Goal: Task Accomplishment & Management: Manage account settings

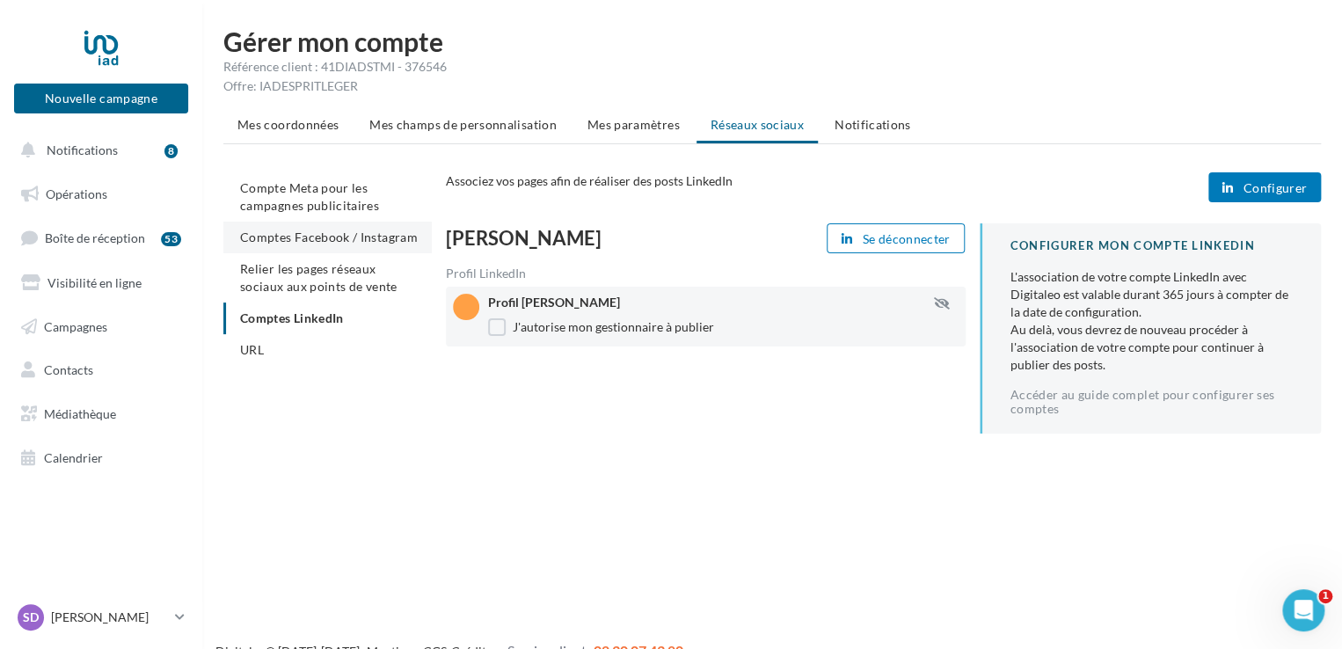
click at [326, 233] on span "Comptes Facebook / Instagram" at bounding box center [329, 237] width 178 height 15
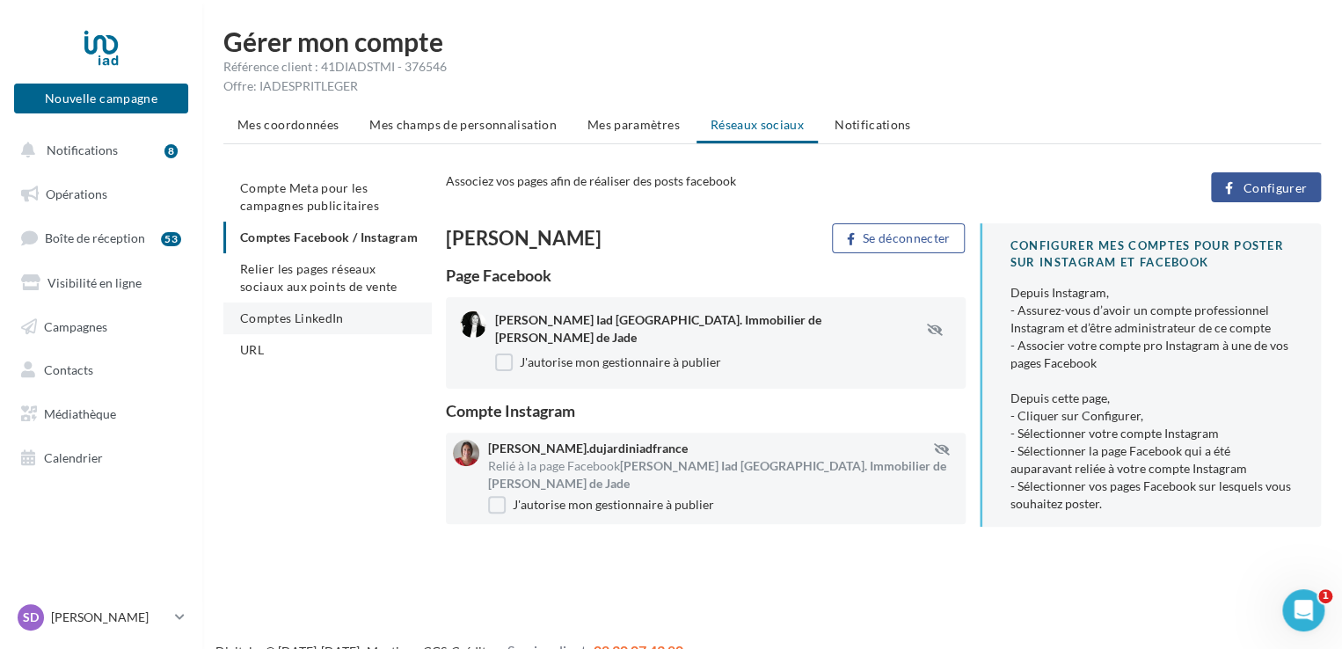
click at [319, 325] on span "Comptes LinkedIn" at bounding box center [292, 317] width 104 height 15
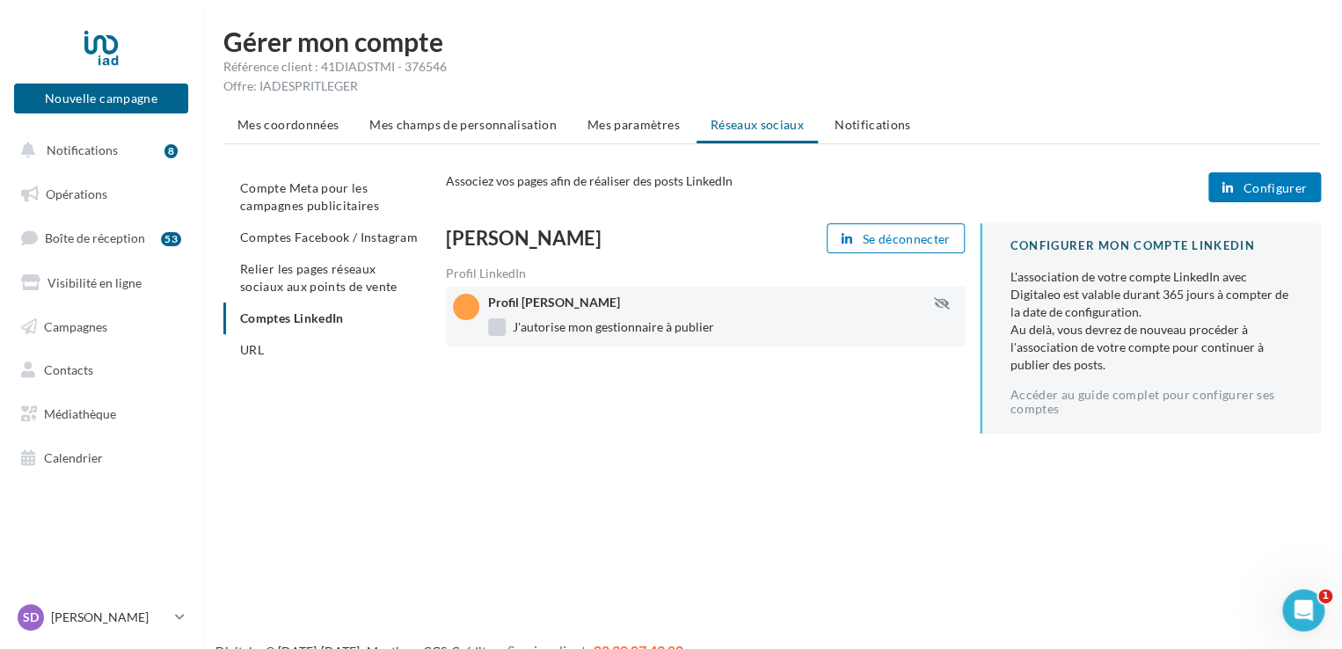
click at [500, 333] on label "J'autorise mon gestionnaire à publier" at bounding box center [601, 327] width 226 height 18
click at [500, 330] on label "J'autorise mon gestionnaire à publier" at bounding box center [601, 327] width 226 height 18
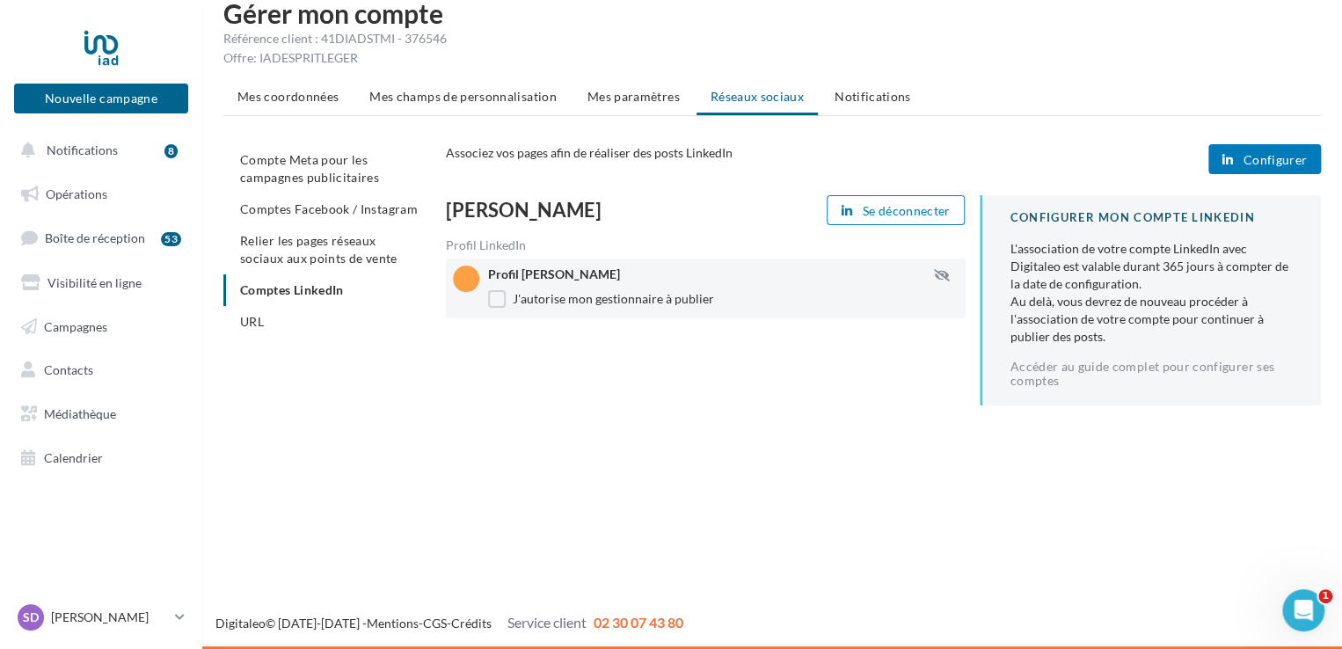
click at [1275, 156] on span "Configurer" at bounding box center [1275, 160] width 64 height 14
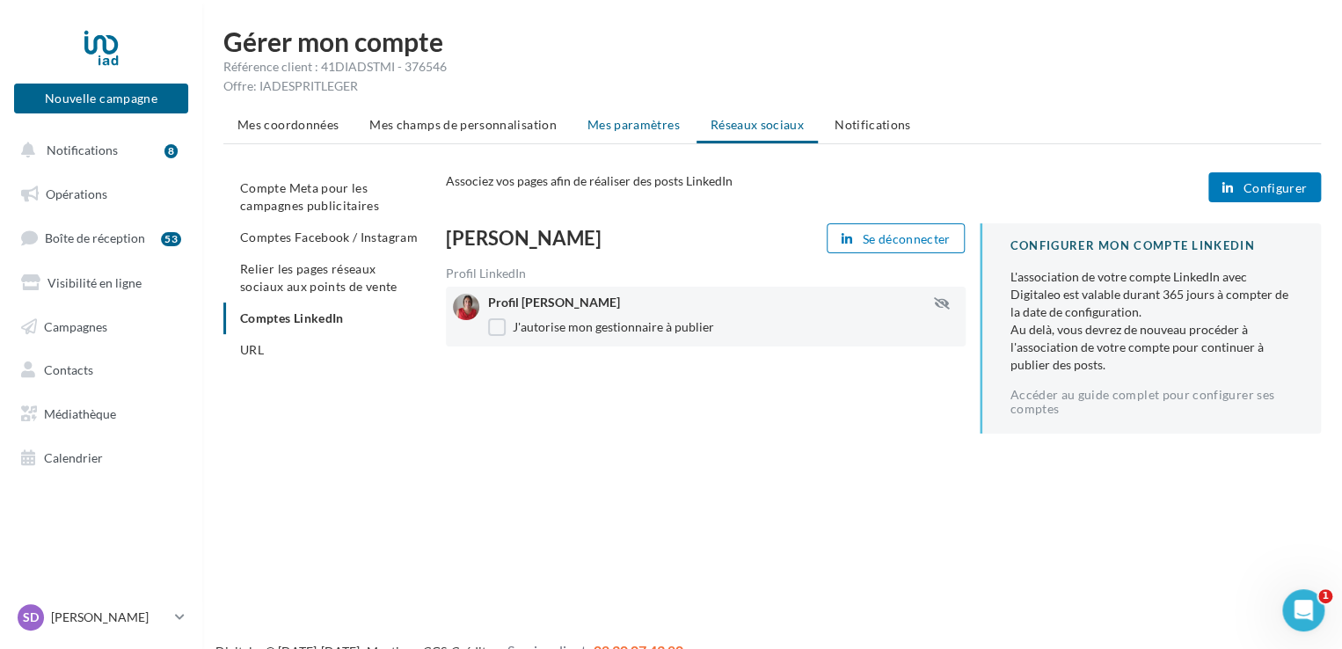
click at [632, 127] on span "Mes paramètres" at bounding box center [633, 124] width 92 height 15
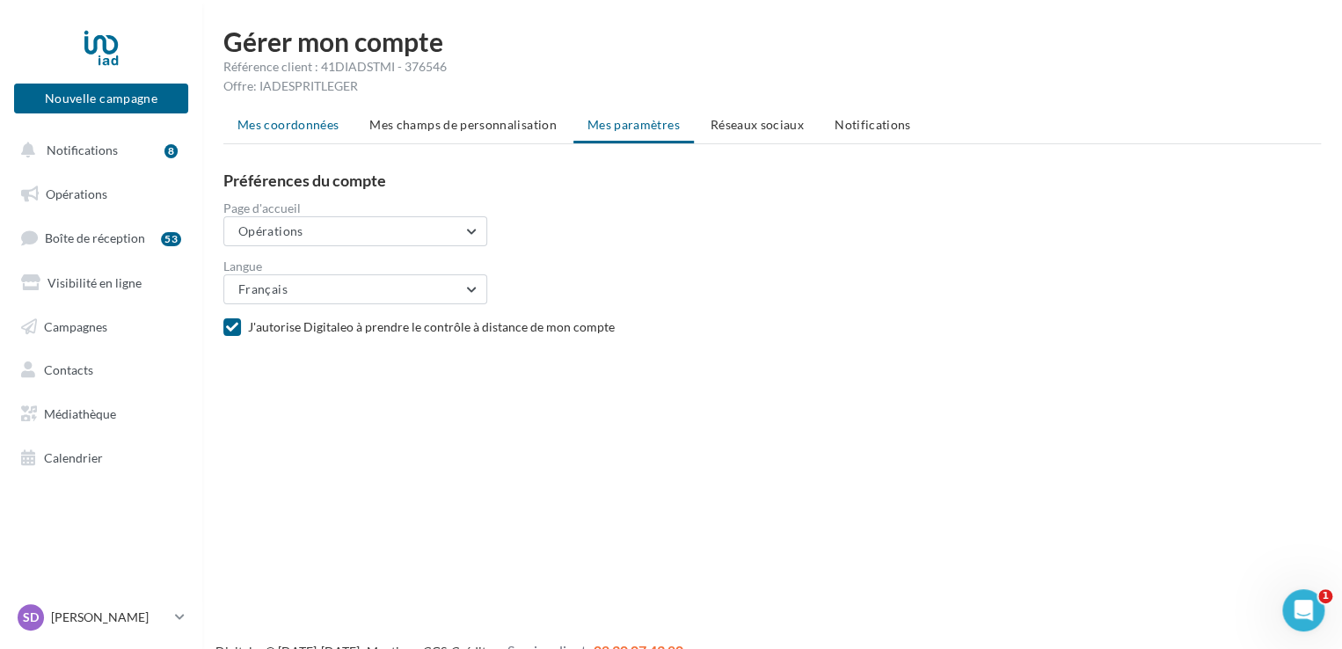
click at [306, 131] on span "Mes coordonnées" at bounding box center [287, 124] width 101 height 15
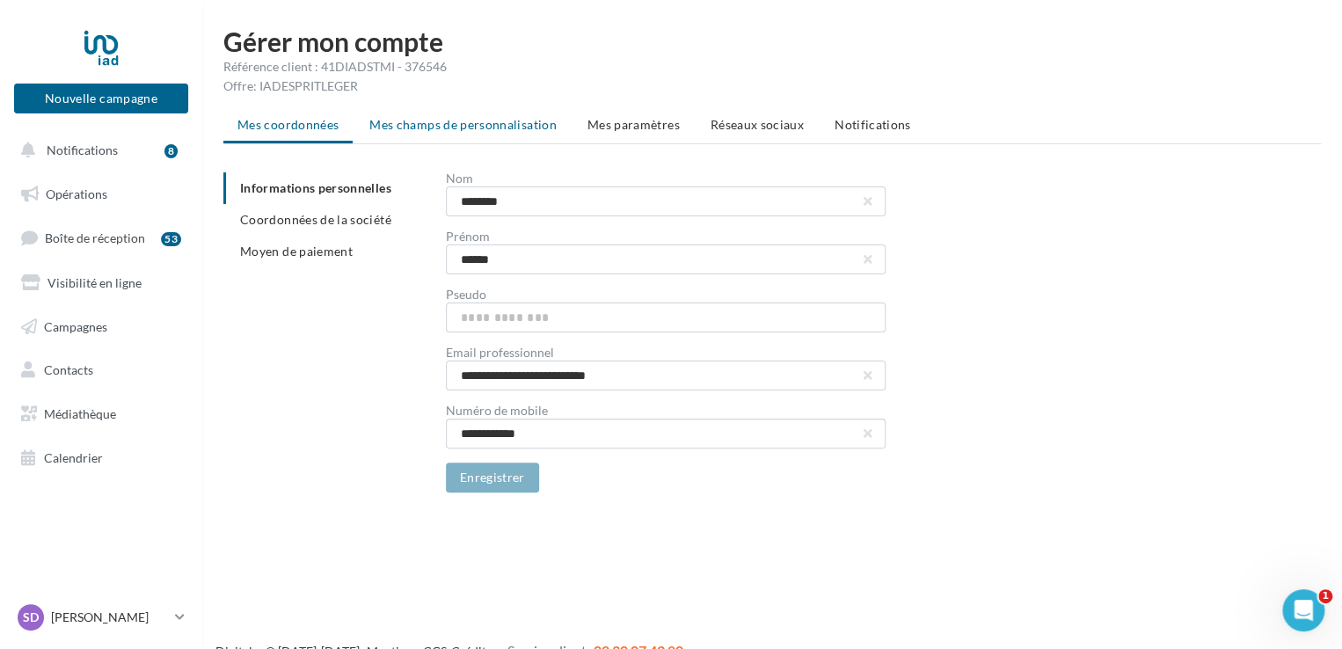
click at [463, 131] on span "Mes champs de personnalisation" at bounding box center [462, 124] width 187 height 15
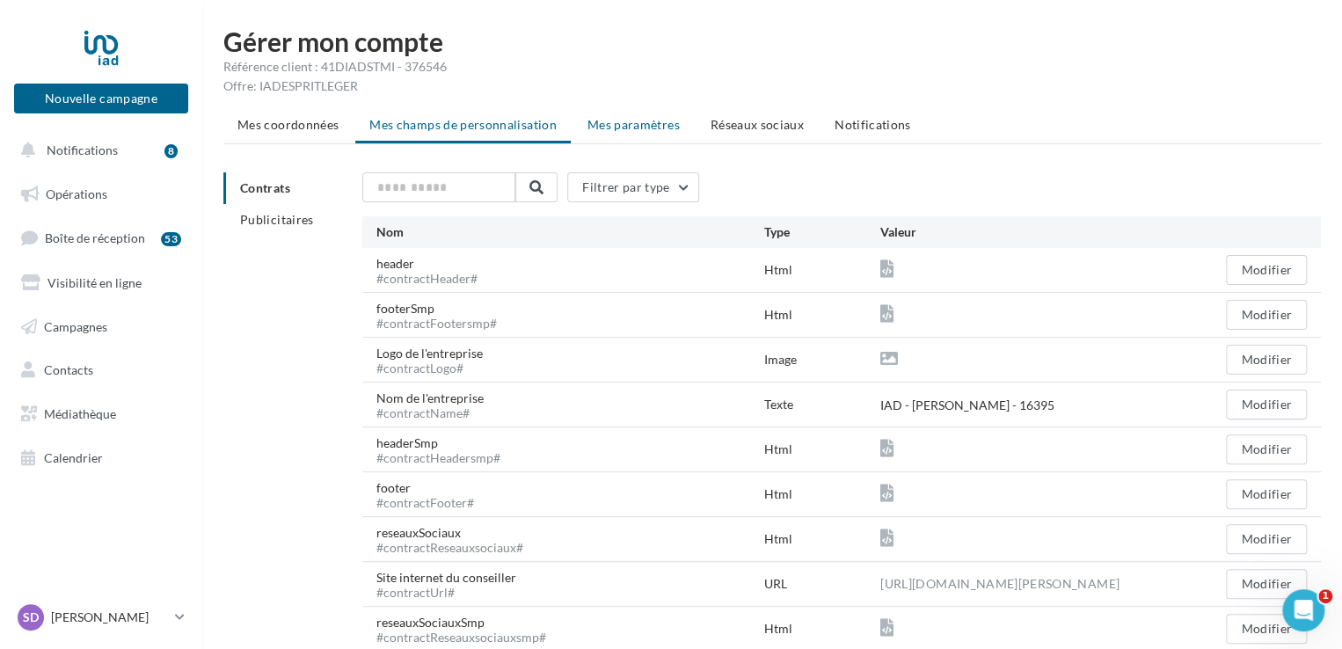
click at [629, 128] on span "Mes paramètres" at bounding box center [633, 124] width 92 height 15
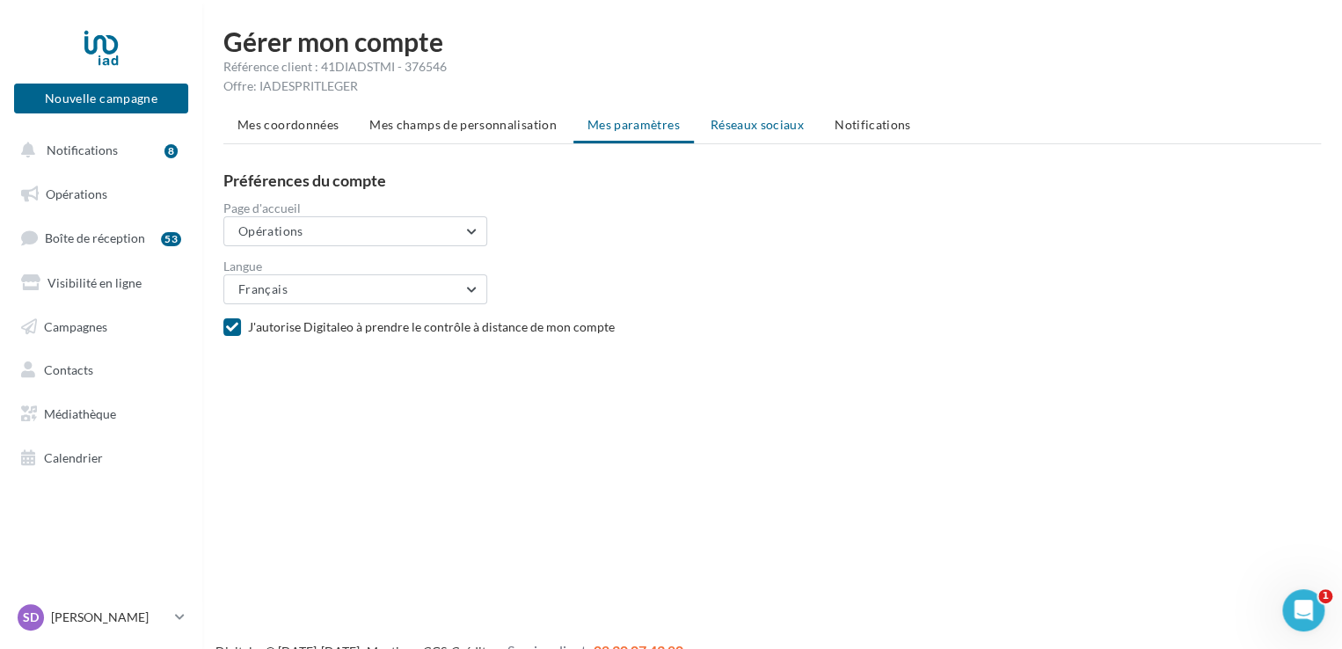
click at [738, 124] on span "Réseaux sociaux" at bounding box center [757, 124] width 93 height 15
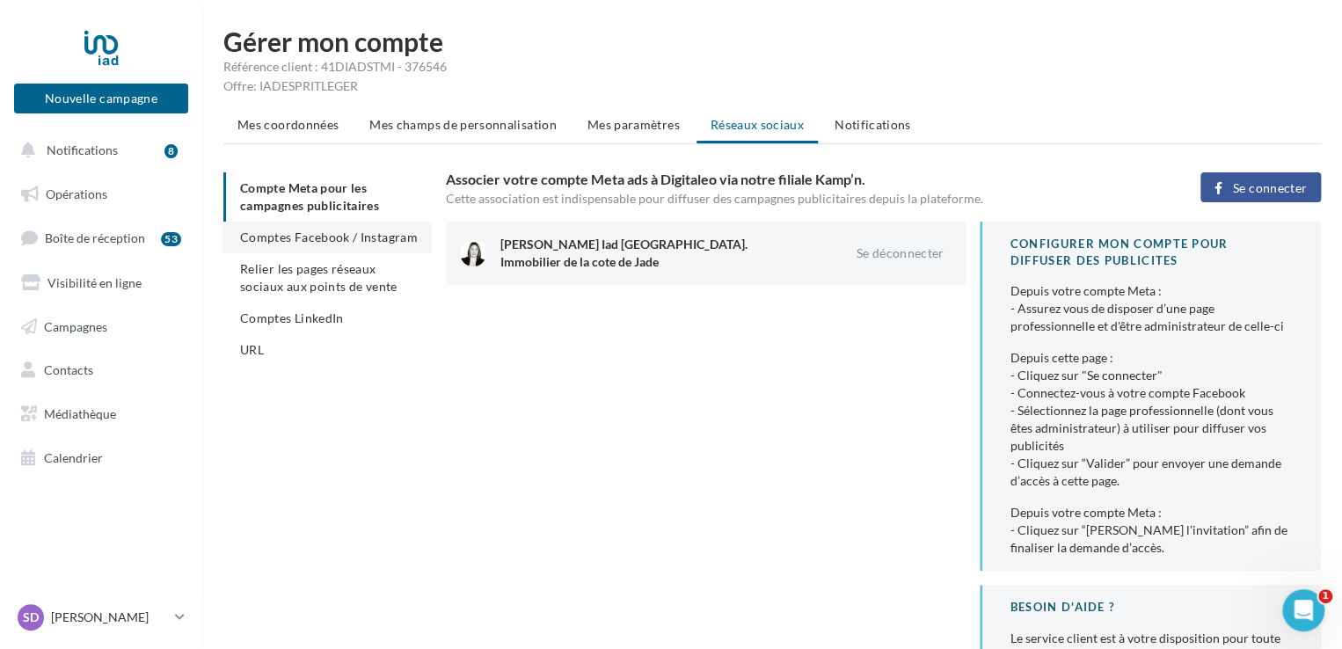
click at [298, 232] on span "Comptes Facebook / Instagram" at bounding box center [329, 237] width 178 height 15
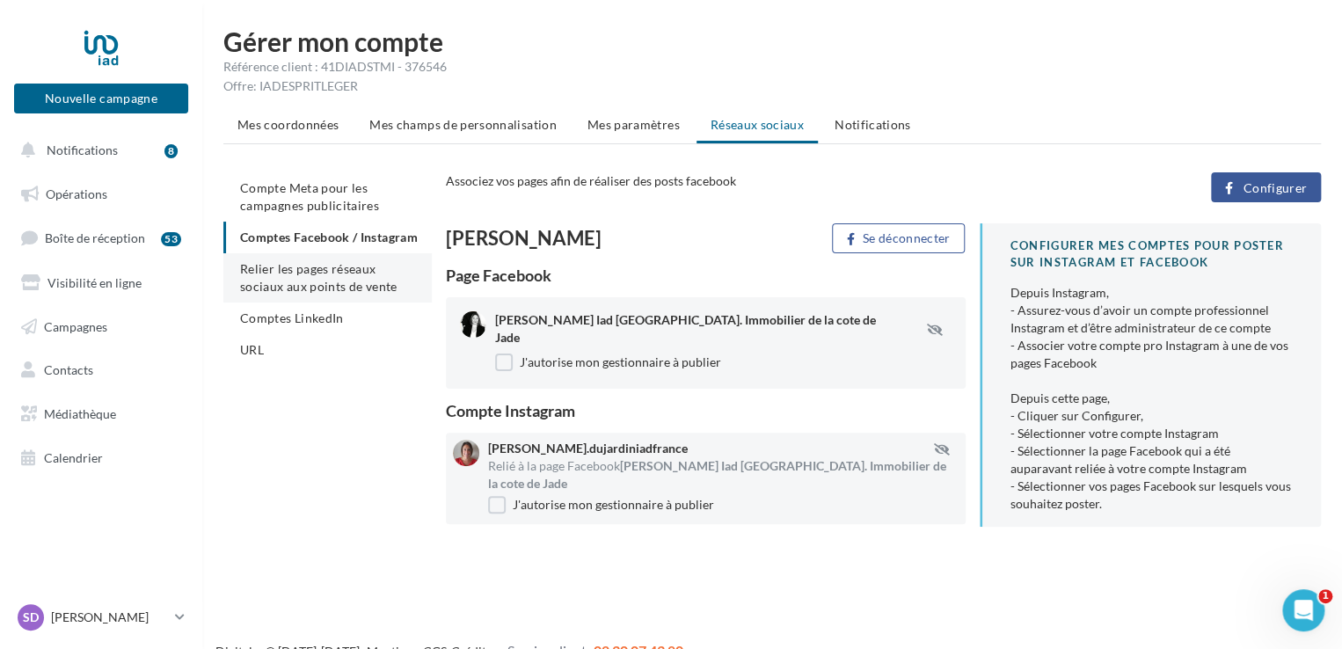
click at [288, 294] on span "Relier les pages réseaux sociaux aux points de vente" at bounding box center [318, 277] width 157 height 33
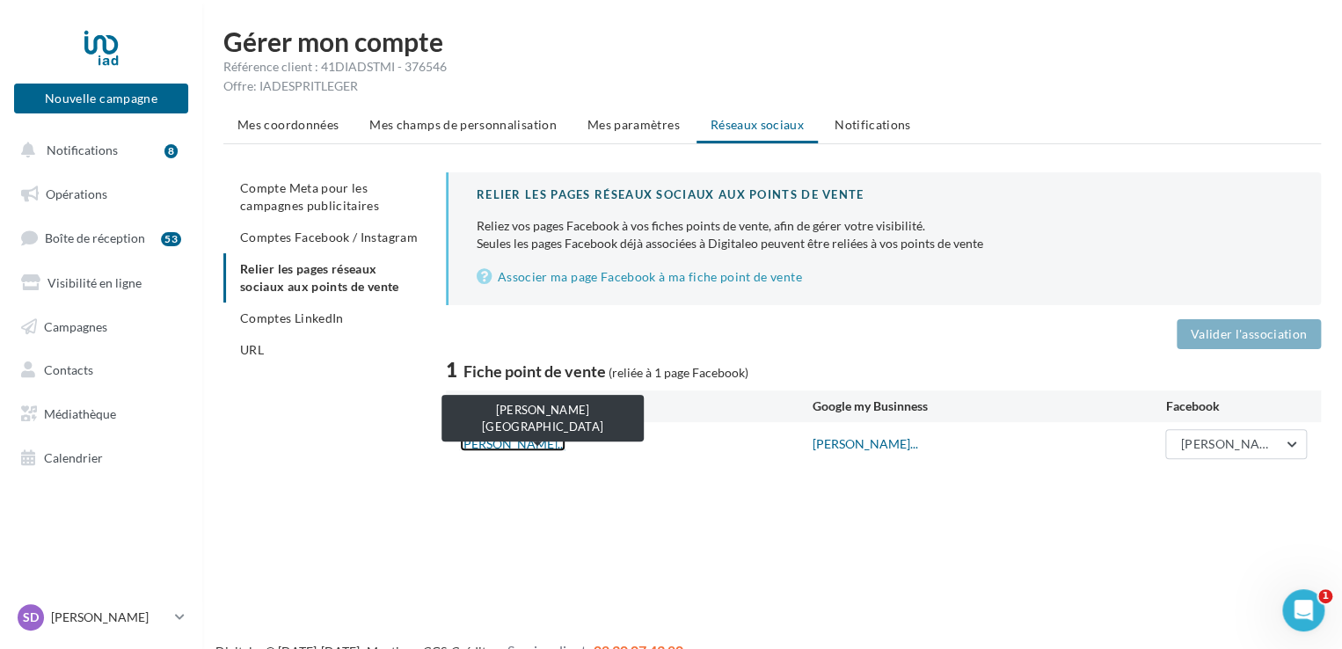
click at [531, 448] on link "Sandra DUJARDIN - Iad Fra..." at bounding box center [513, 443] width 106 height 15
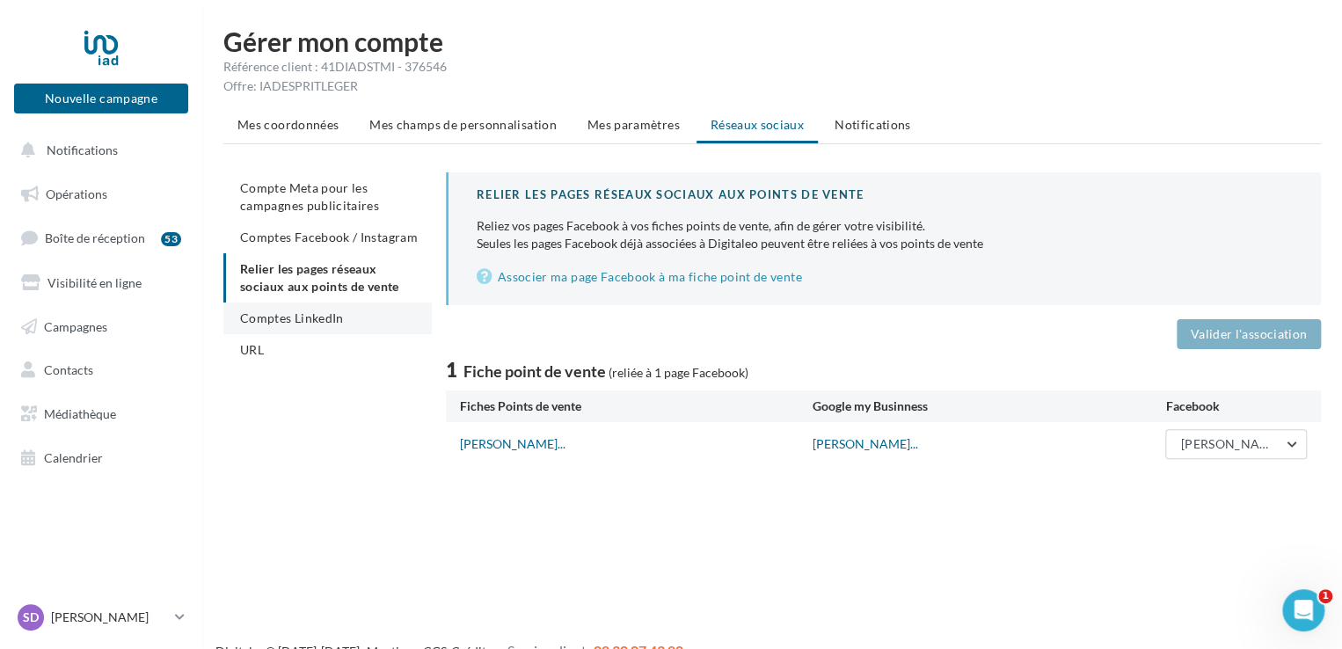
click at [308, 321] on span "Comptes LinkedIn" at bounding box center [292, 317] width 104 height 15
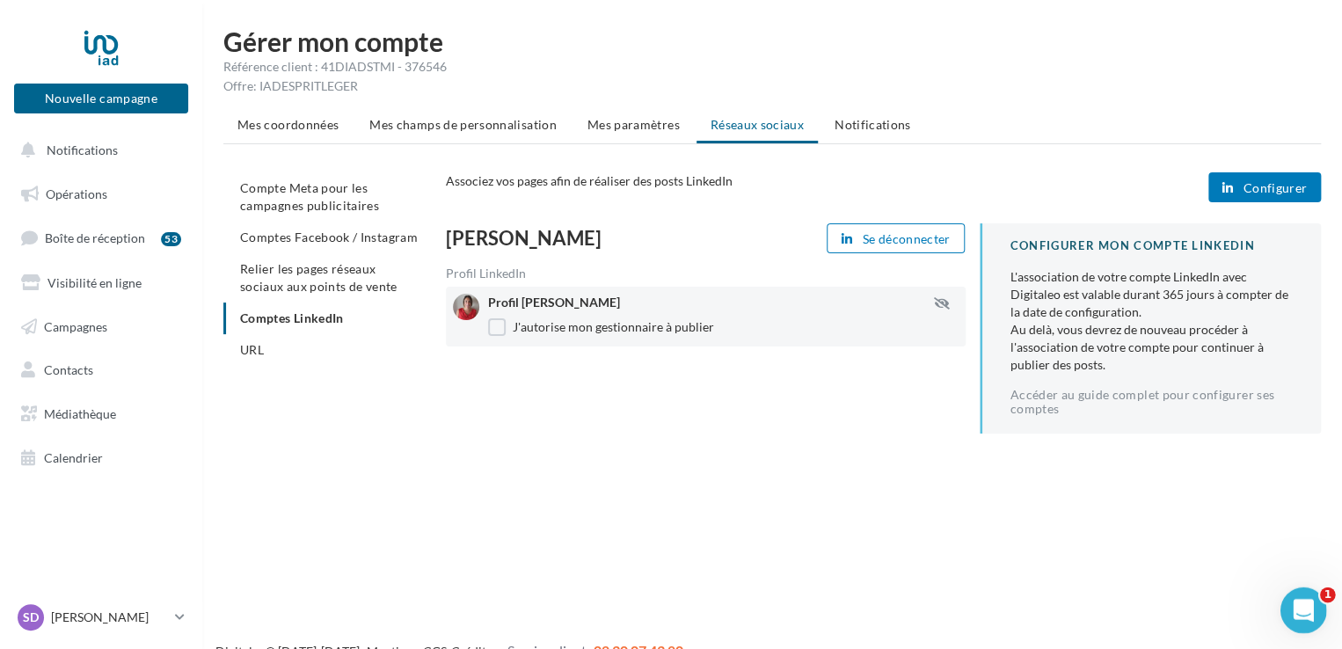
click at [1299, 606] on icon "Ouvrir le Messenger Intercom" at bounding box center [1301, 608] width 29 height 29
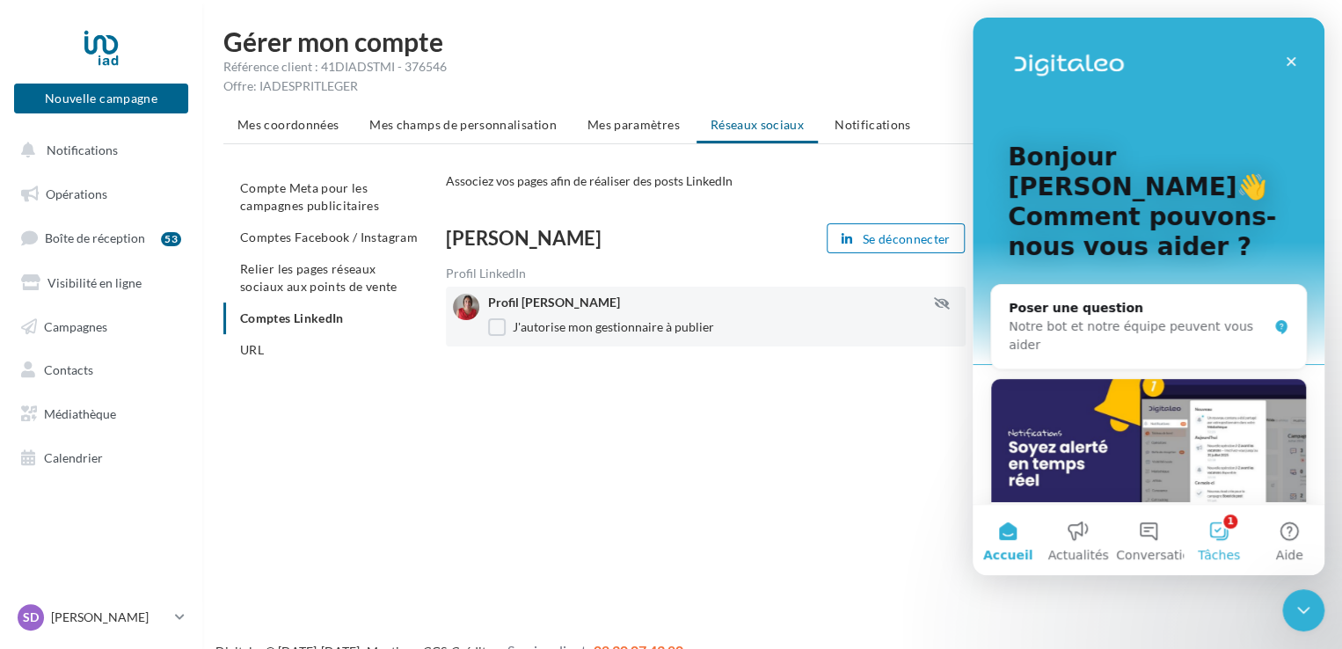
click at [1223, 527] on button "1 Tâches" at bounding box center [1219, 540] width 70 height 70
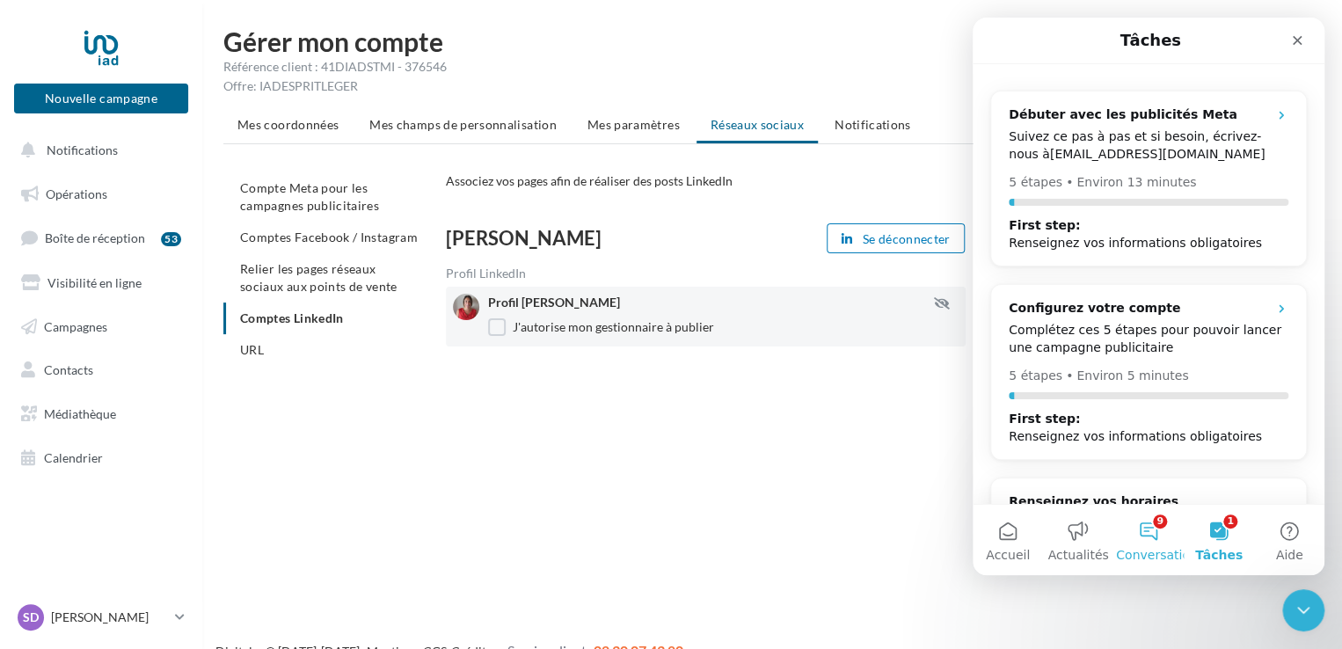
click at [1155, 528] on button "9 Conversations" at bounding box center [1148, 540] width 70 height 70
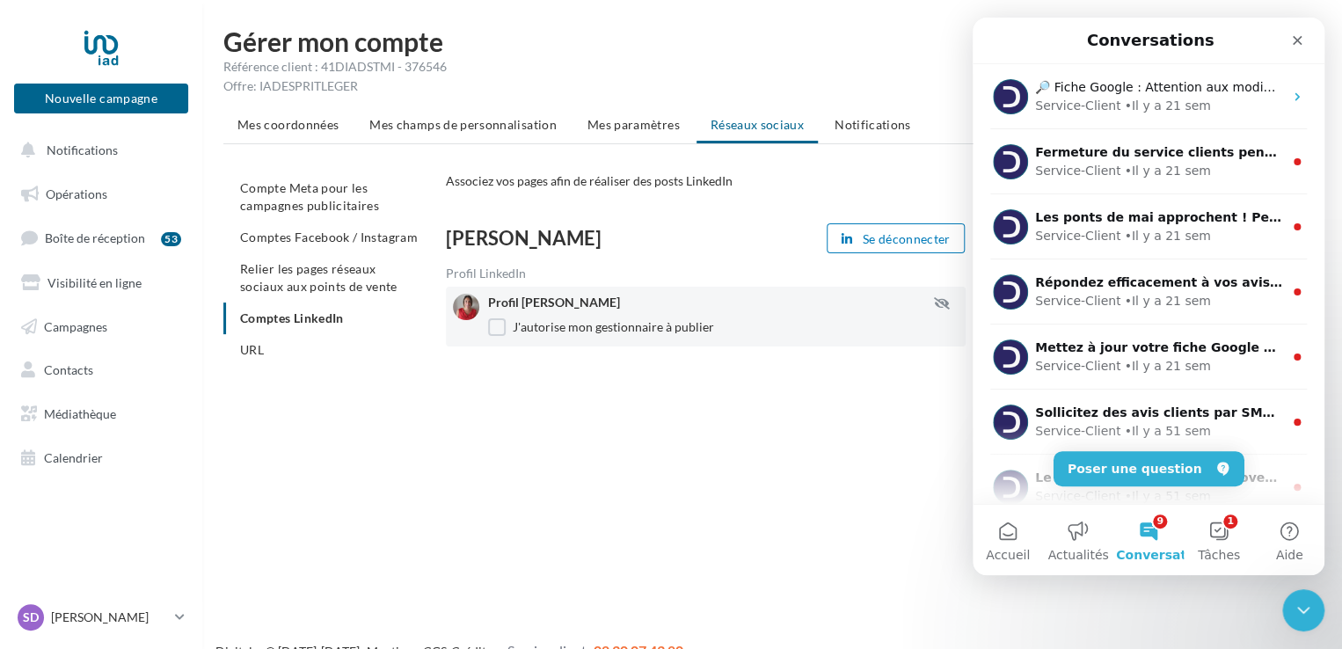
click at [1155, 528] on button "9 Conversations" at bounding box center [1148, 540] width 70 height 70
click at [1302, 45] on icon "Fermer" at bounding box center [1297, 40] width 14 height 14
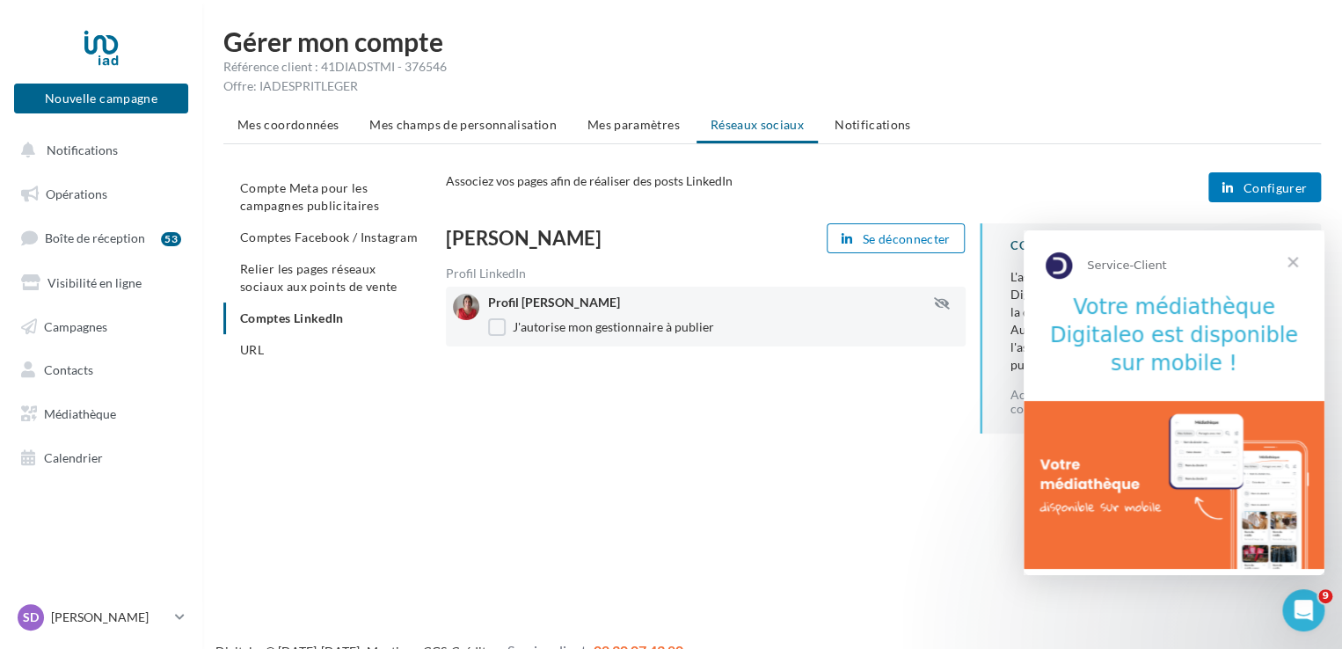
click at [1292, 264] on span "Fermer" at bounding box center [1292, 261] width 63 height 63
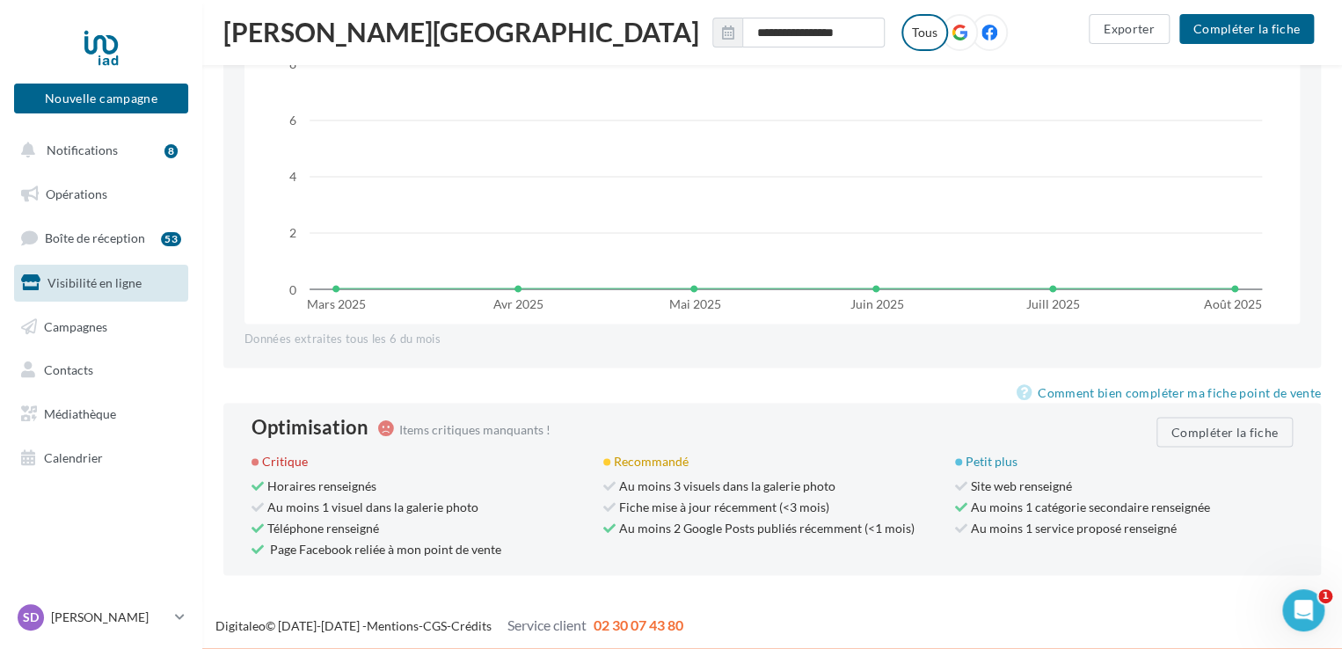
scroll to position [1422, 0]
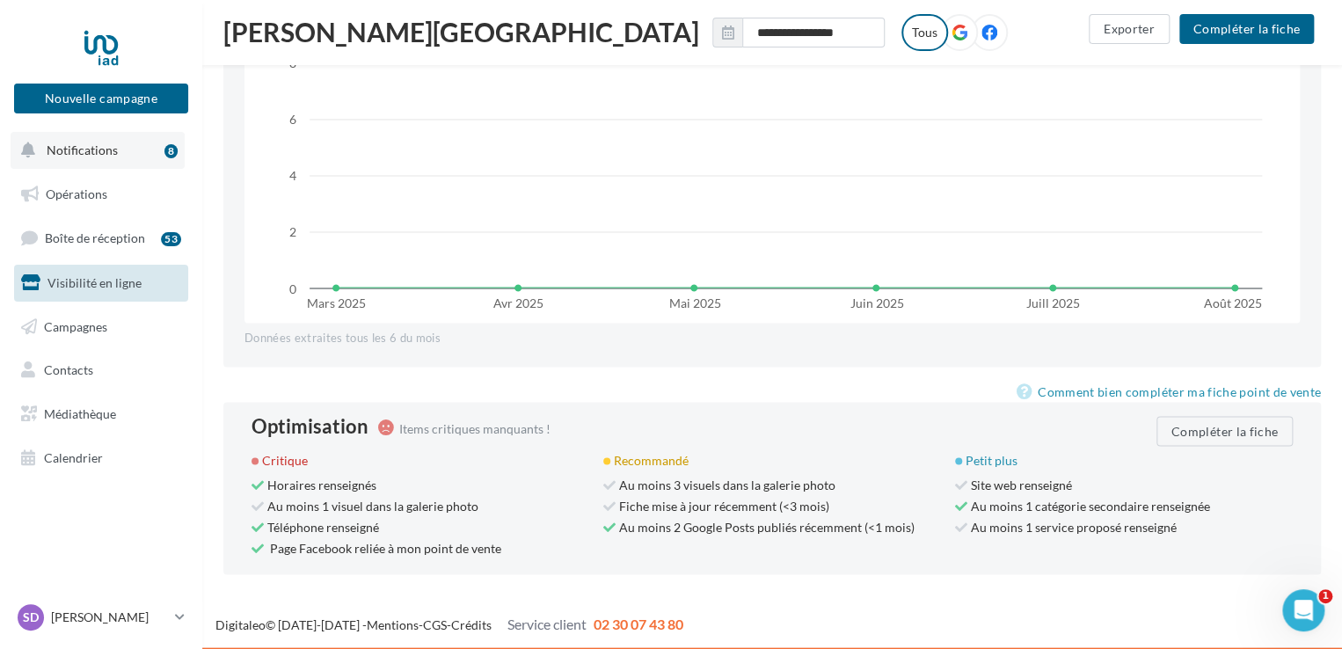
click at [97, 146] on span "Notifications" at bounding box center [82, 149] width 71 height 15
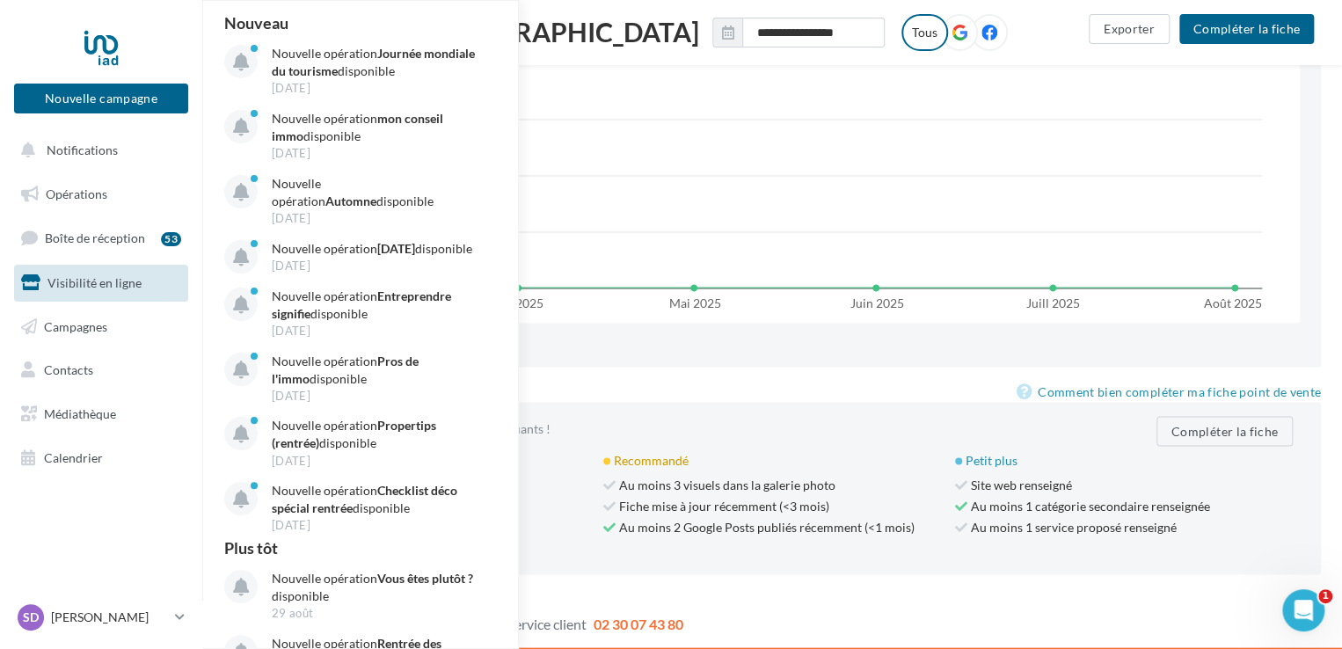
click at [91, 279] on span "Visibilité en ligne" at bounding box center [94, 282] width 94 height 15
